Goal: Information Seeking & Learning: Learn about a topic

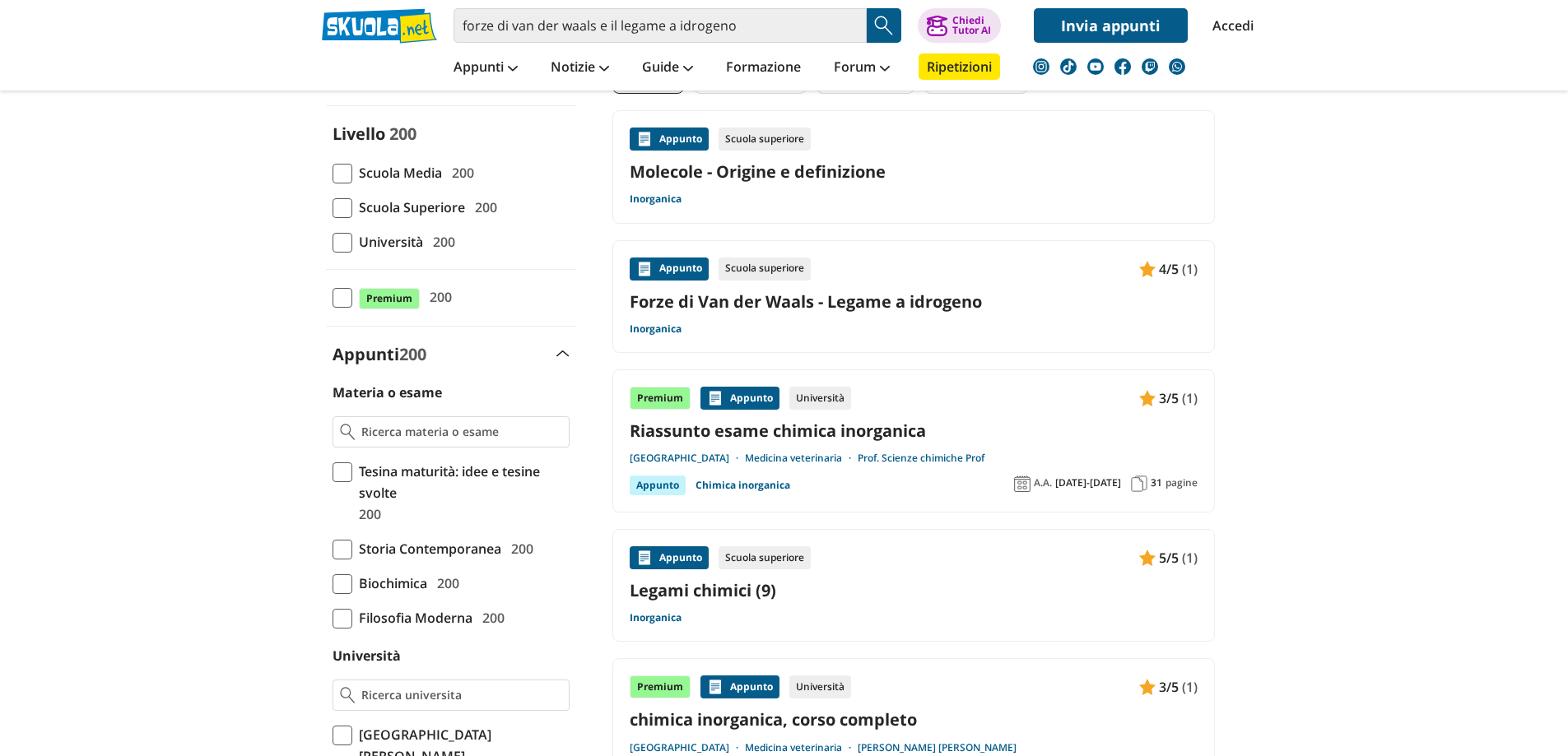
scroll to position [164, 0]
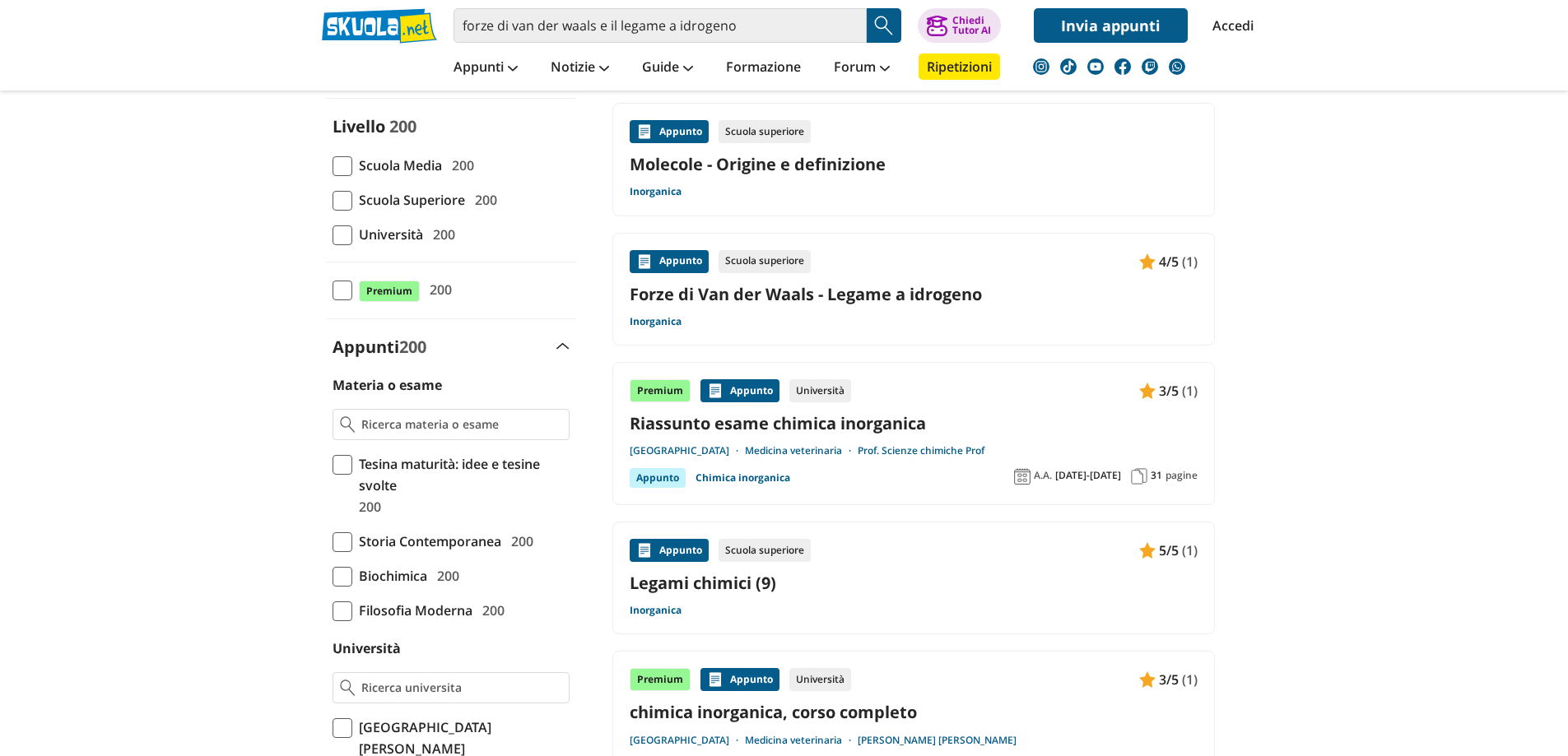
click at [959, 296] on link "Forze di Van der Waals - Legame a idrogeno" at bounding box center [914, 294] width 568 height 22
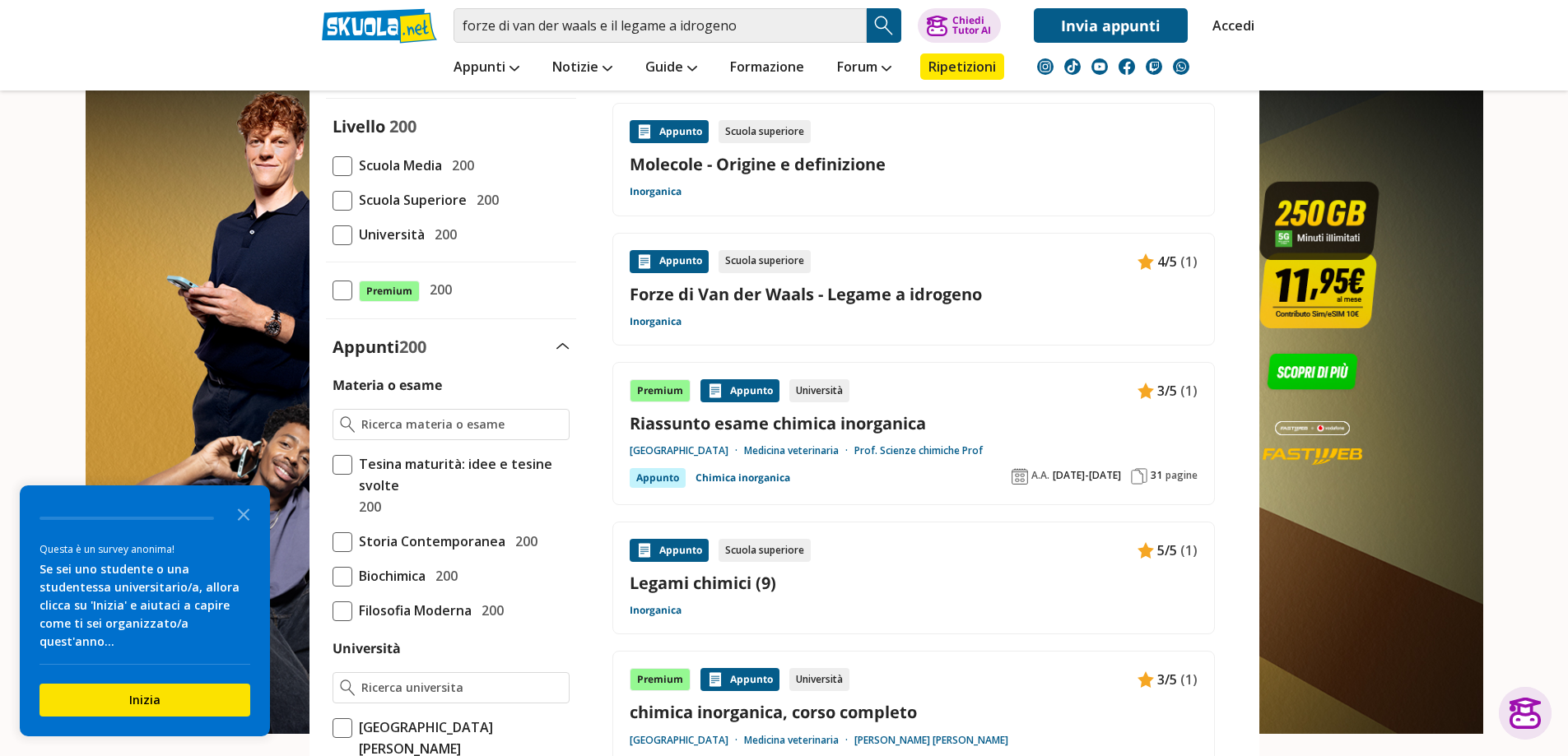
scroll to position [0, 0]
click at [657, 33] on input "forze di van der waals e il legame a idrogeno" at bounding box center [660, 25] width 414 height 35
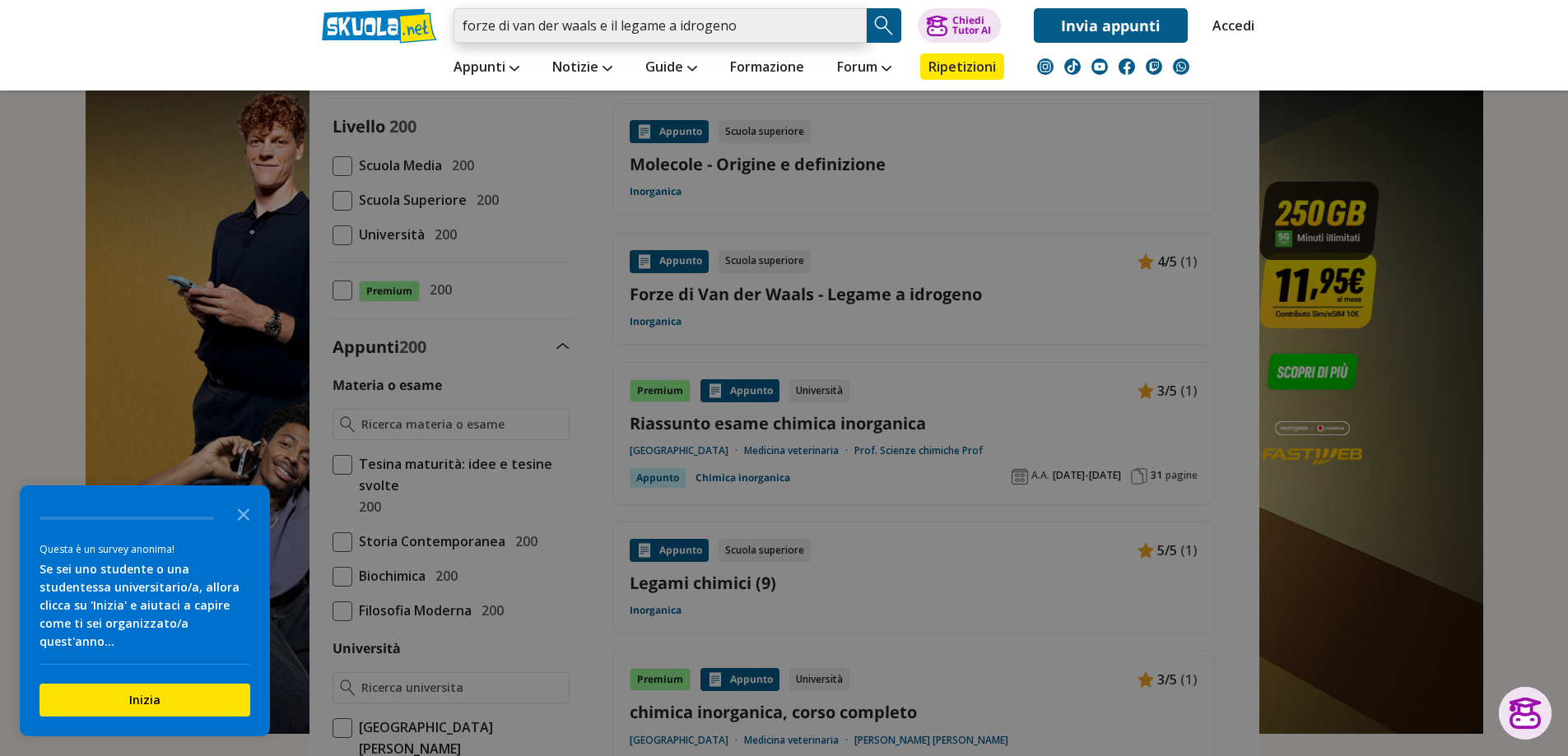
paste input "Che cos’è la teoria VSEPR e come si rappresentano le molecole secondo il modell…"
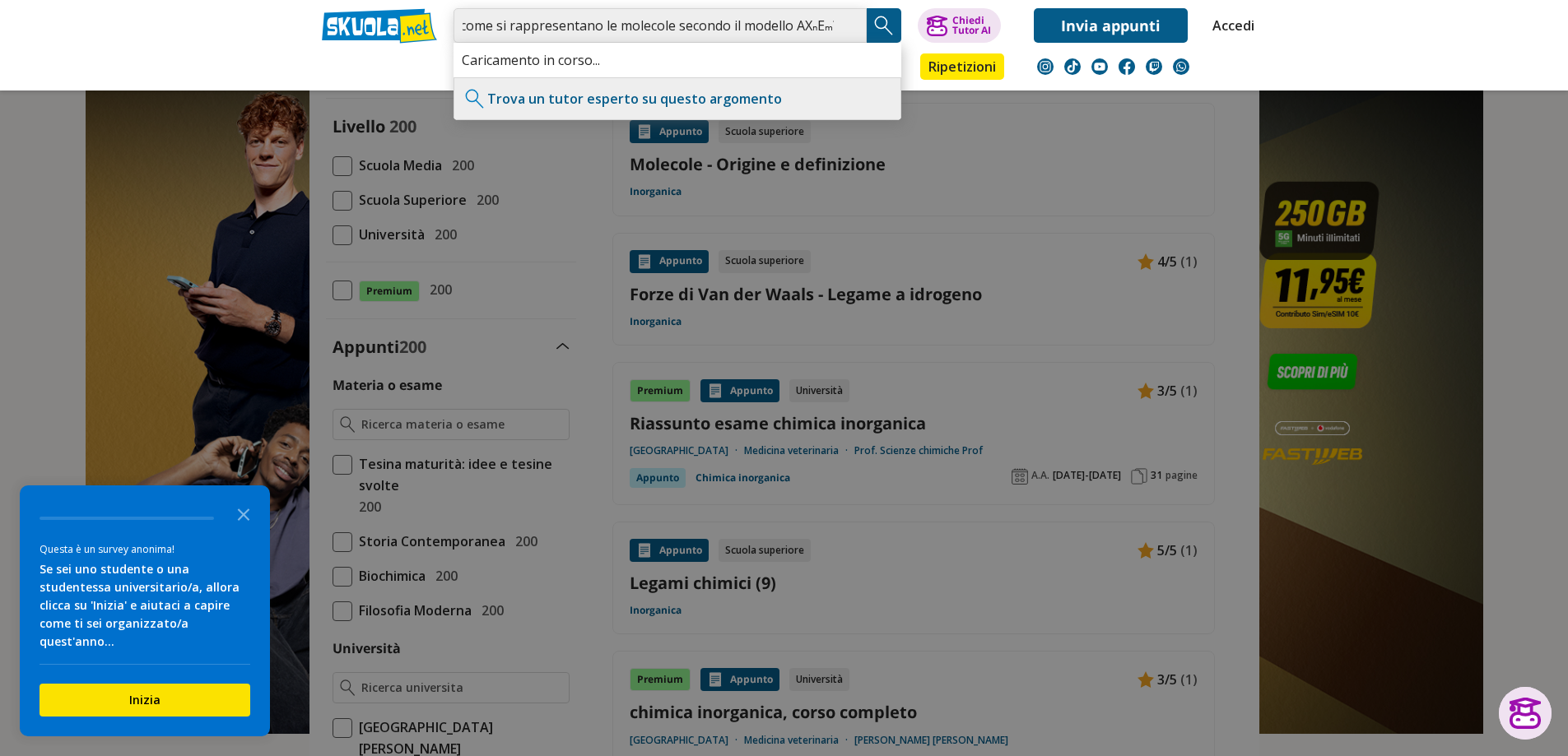
type input "Che cos’è la teoria VSEPR e come si rappresentano le molecole secondo il modell…"
click at [886, 22] on img "Search Button" at bounding box center [884, 25] width 24 height 24
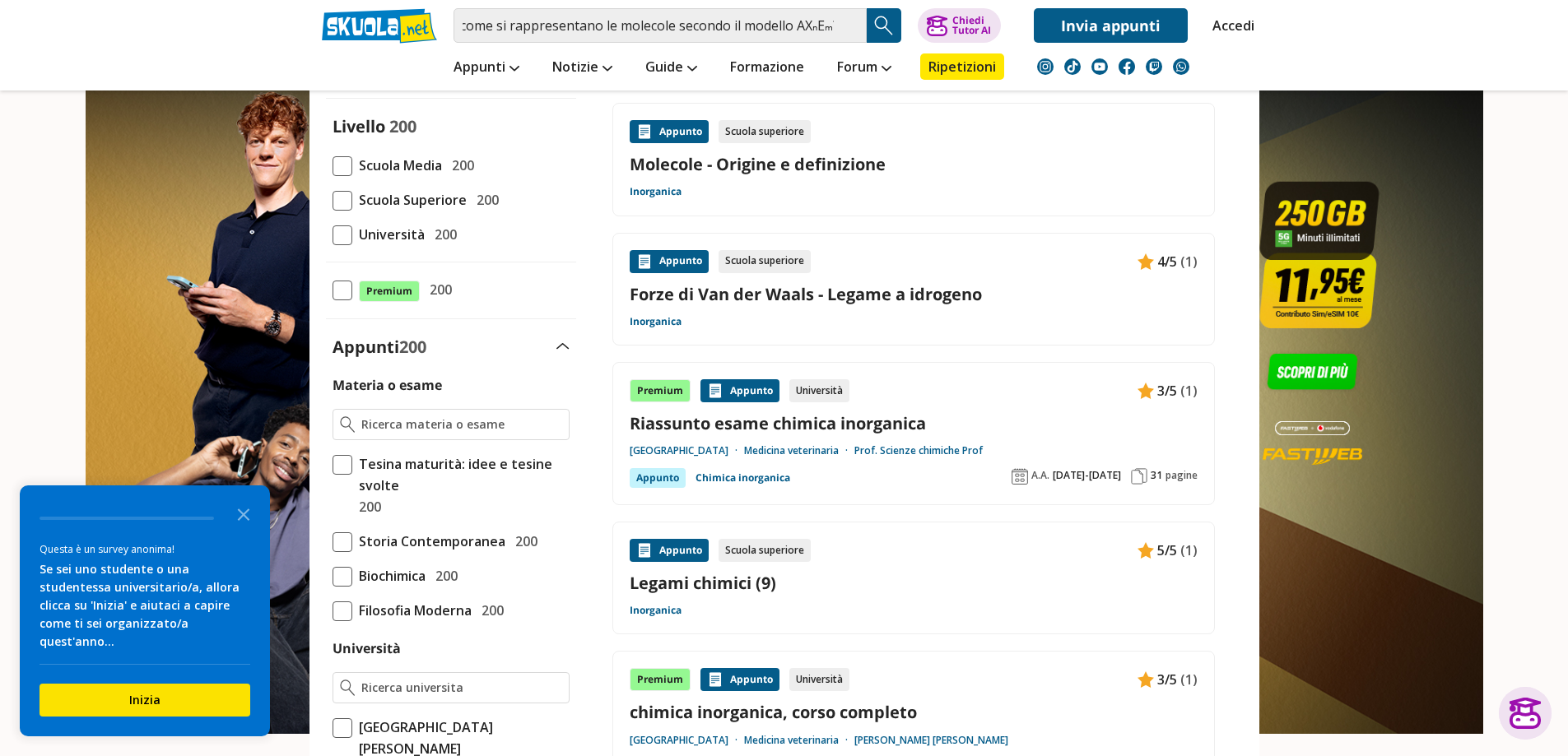
scroll to position [0, 0]
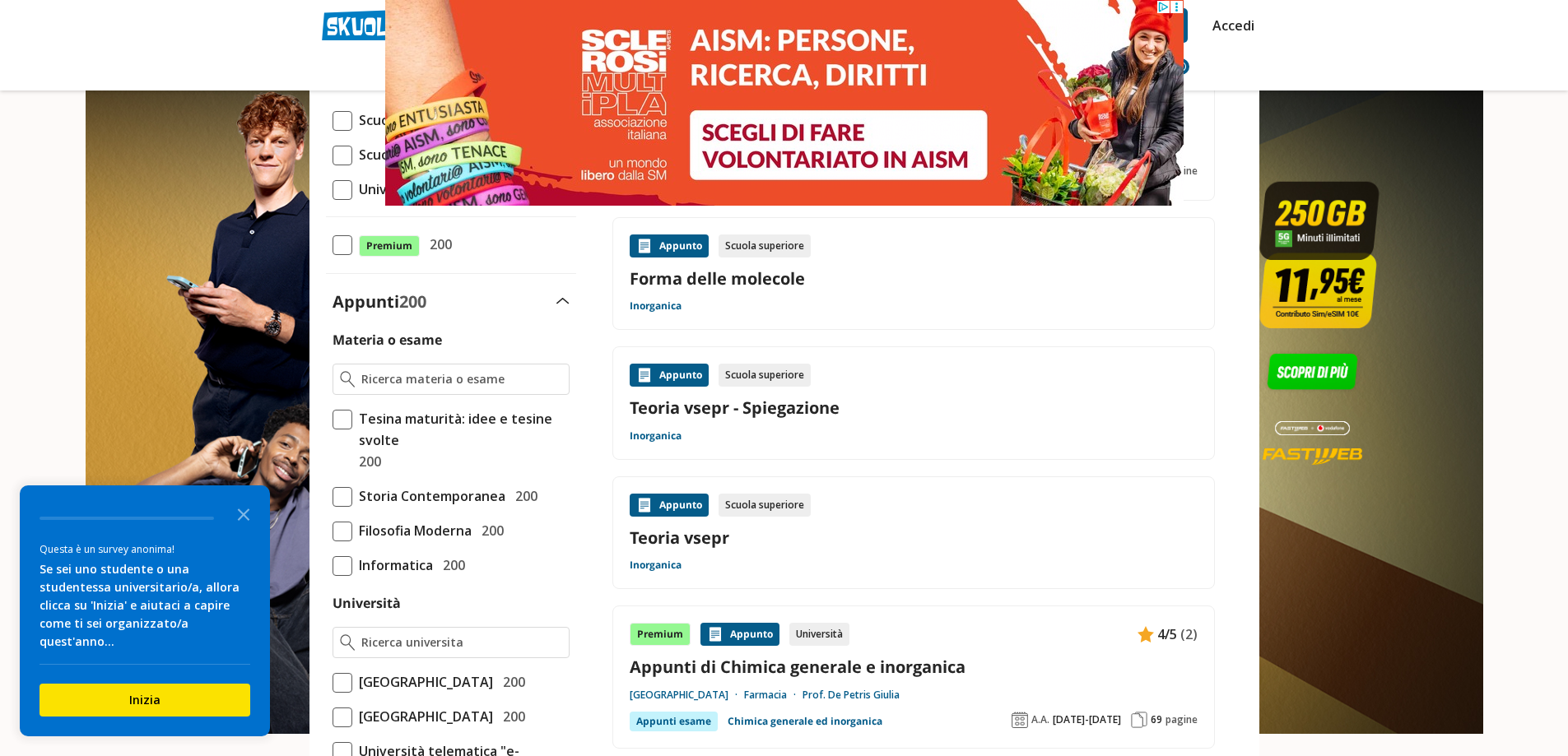
scroll to position [247, 0]
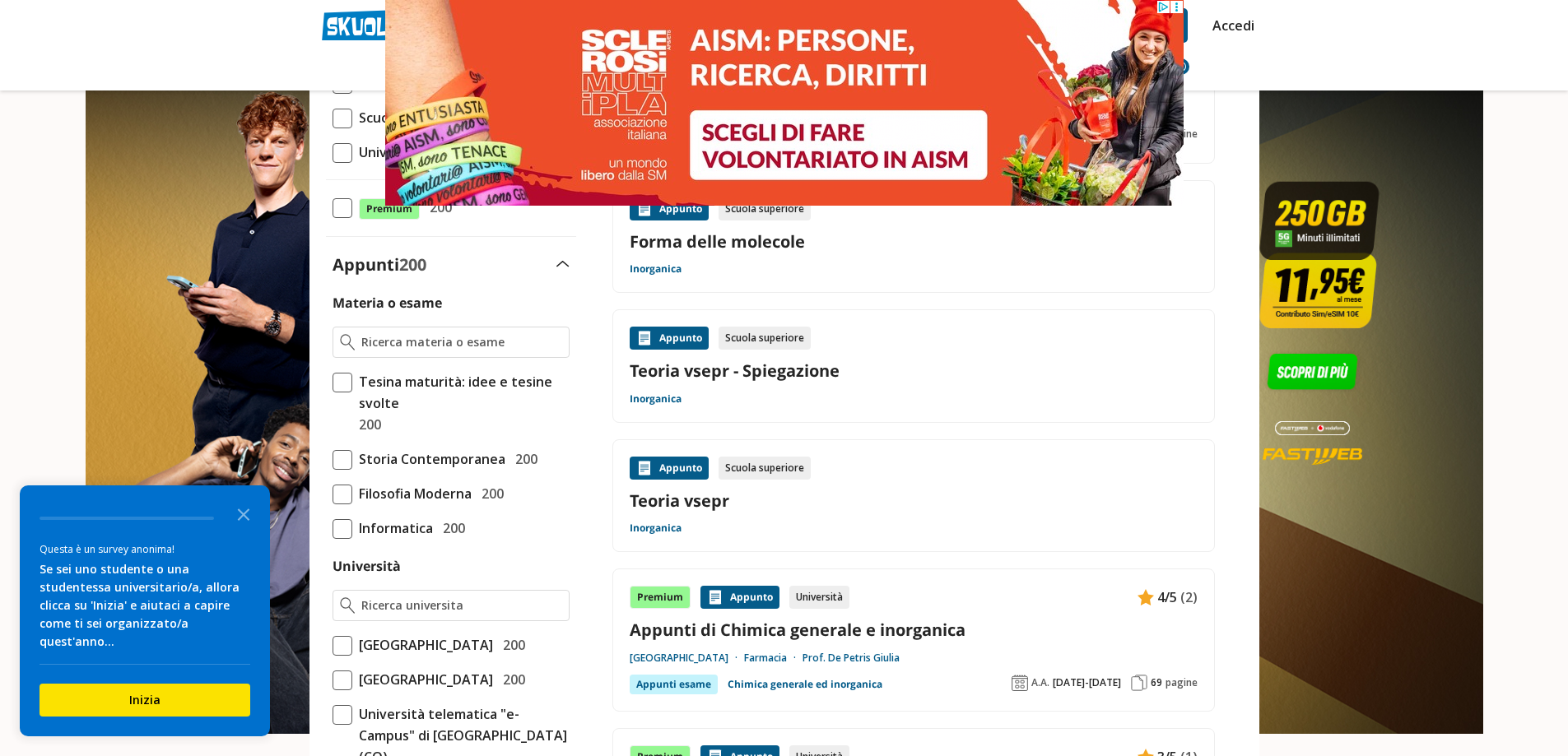
click at [767, 369] on link "Teoria vsepr - Spiegazione" at bounding box center [914, 371] width 568 height 22
